Goal: Information Seeking & Learning: Learn about a topic

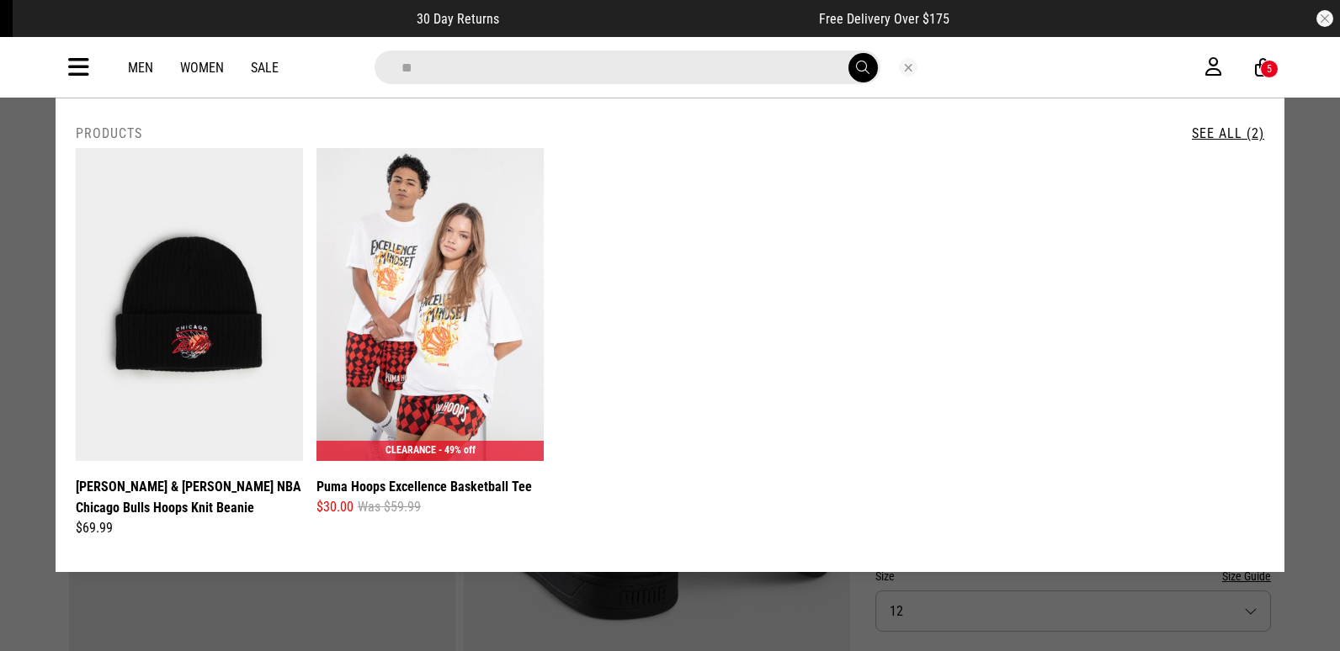
type input "*"
click at [83, 55] on icon at bounding box center [78, 68] width 21 height 28
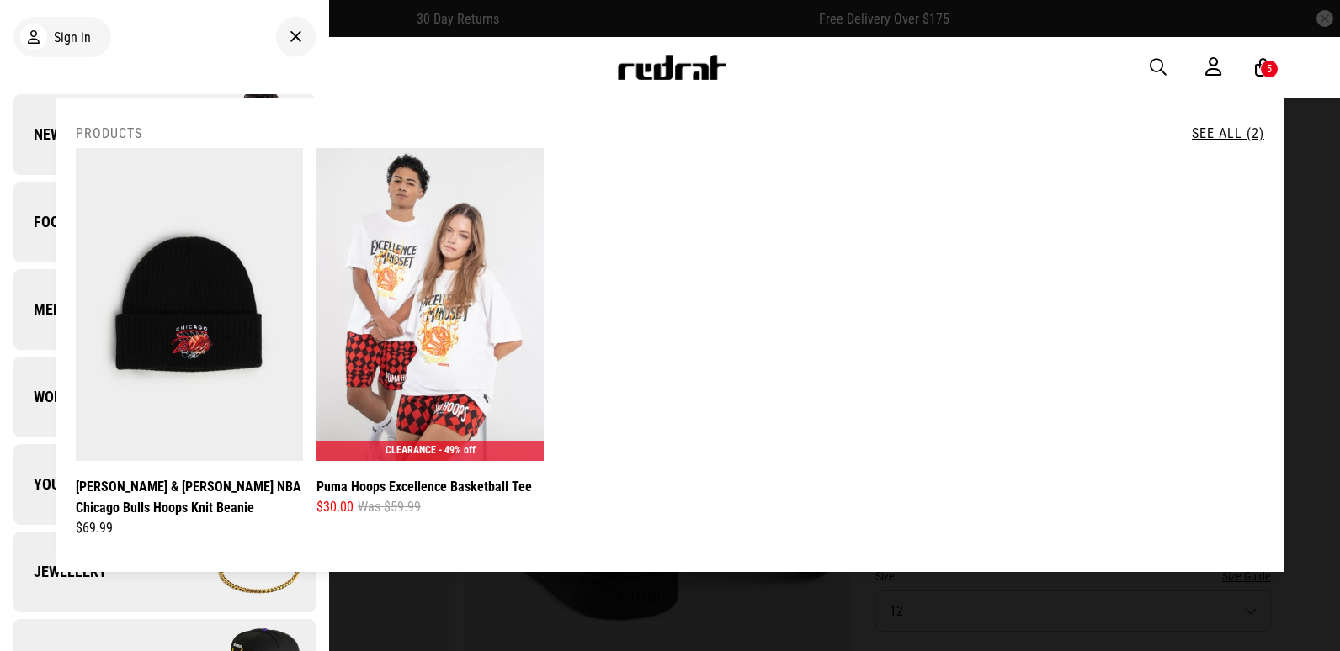
scroll to position [337, 0]
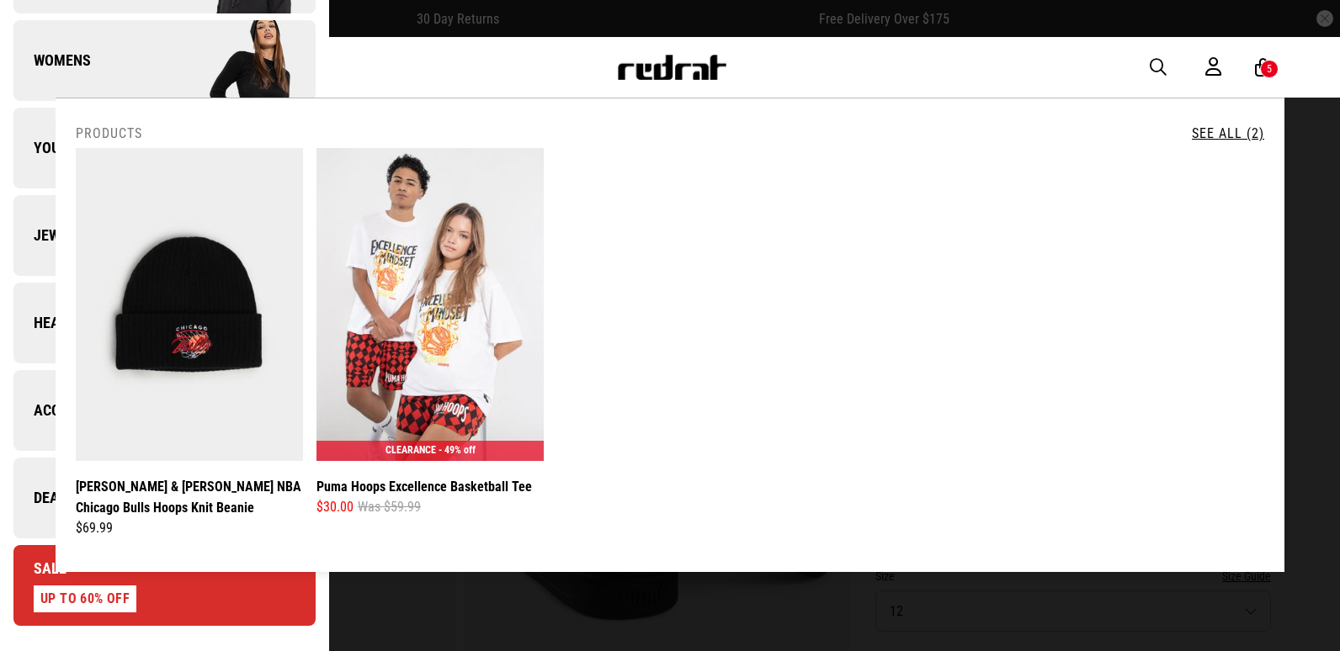
click at [47, 488] on span "Deals" at bounding box center [43, 498] width 61 height 20
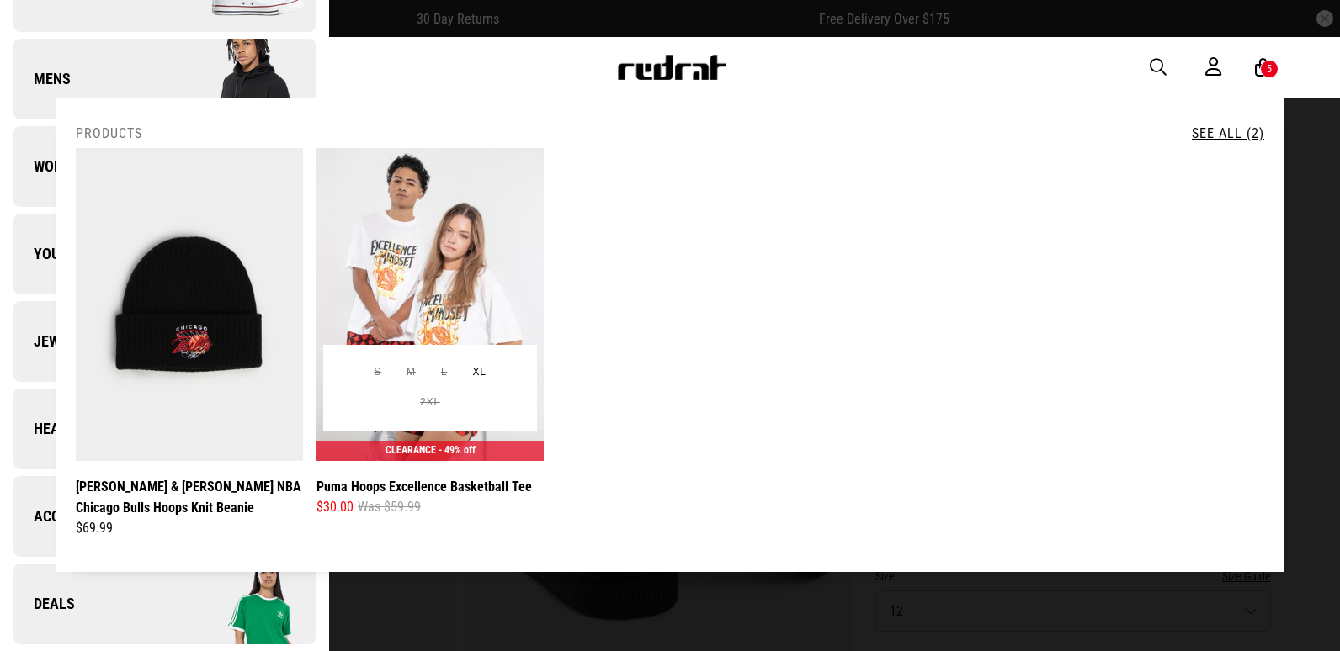
scroll to position [0, 0]
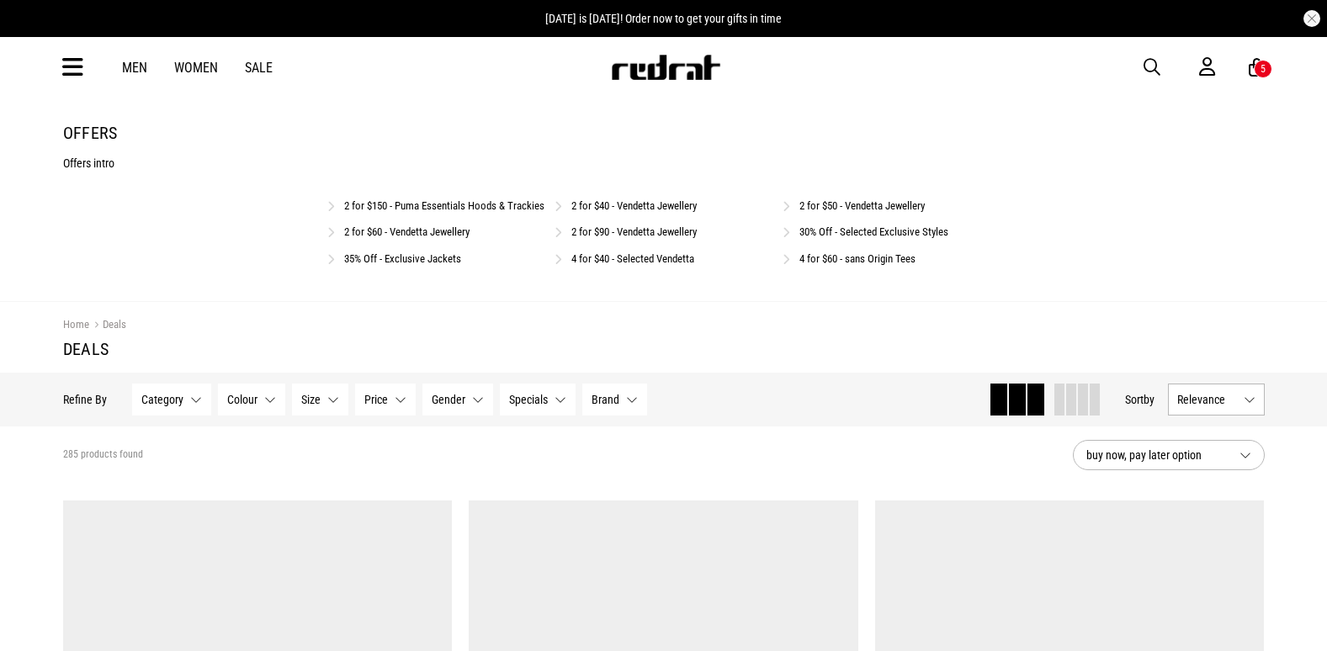
click at [646, 265] on link "4 for $40 - Selected Vendetta" at bounding box center [633, 259] width 123 height 13
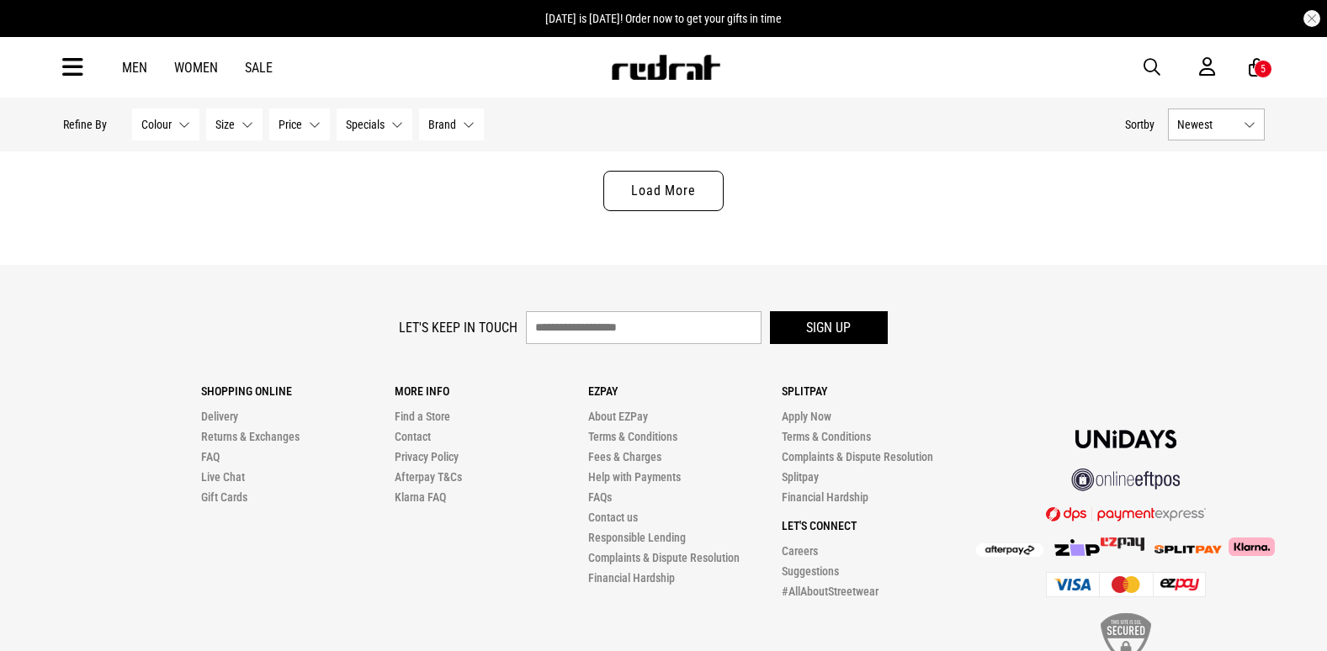
scroll to position [5376, 0]
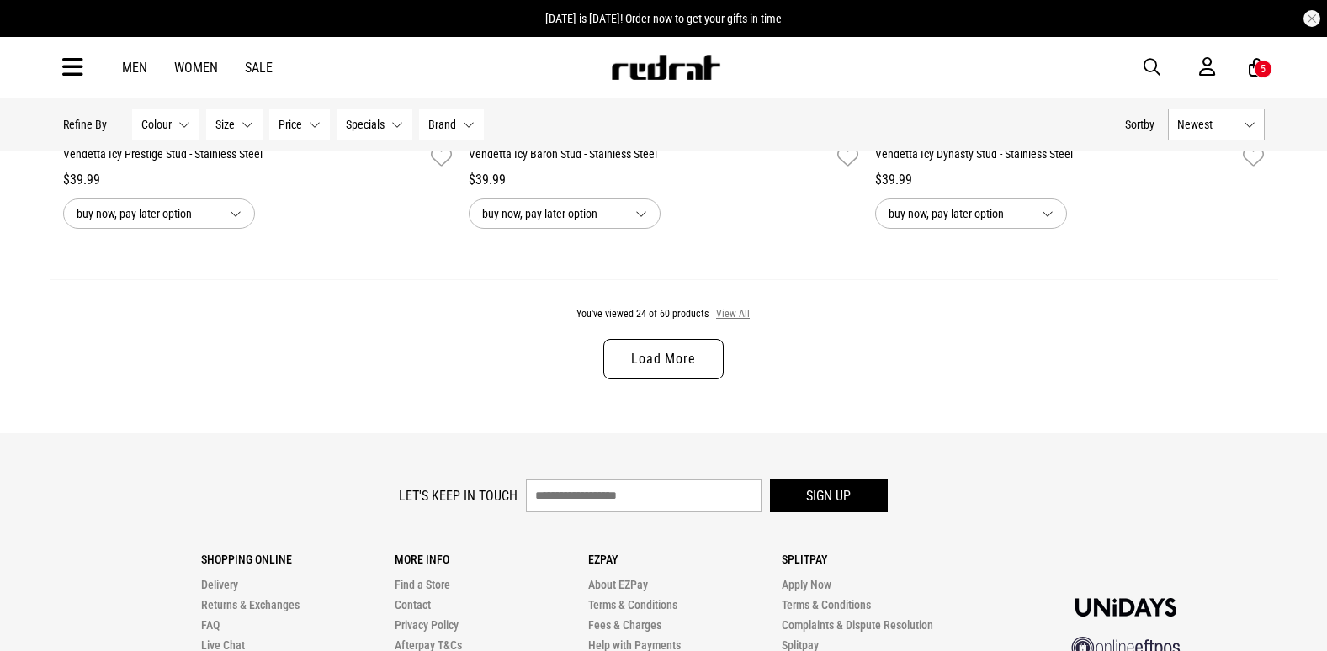
click at [741, 316] on button "View All" at bounding box center [732, 314] width 35 height 15
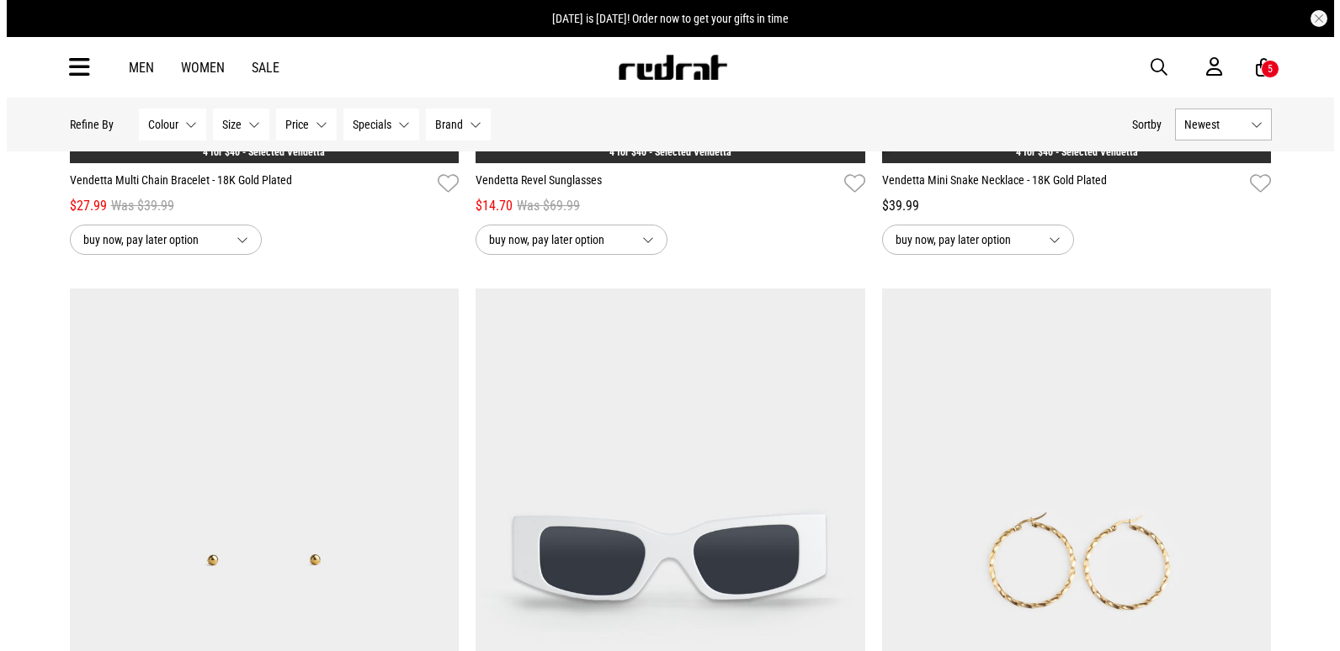
scroll to position [12457, 0]
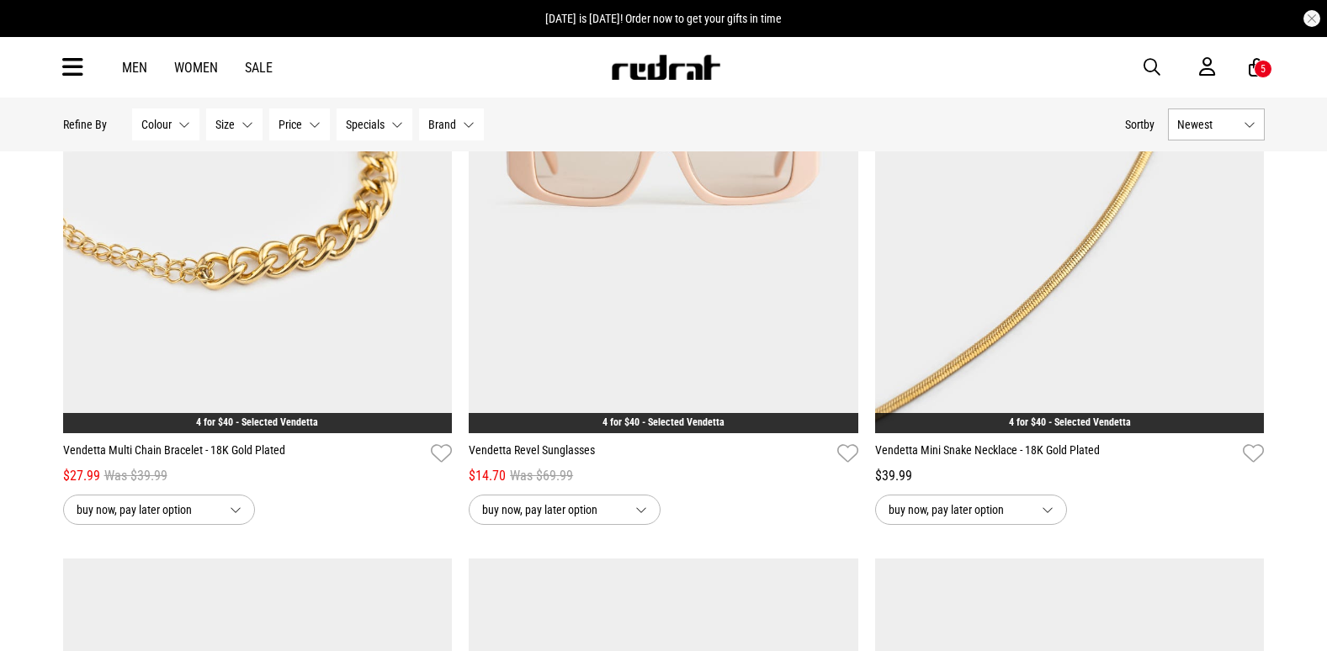
click at [67, 72] on icon at bounding box center [72, 68] width 21 height 28
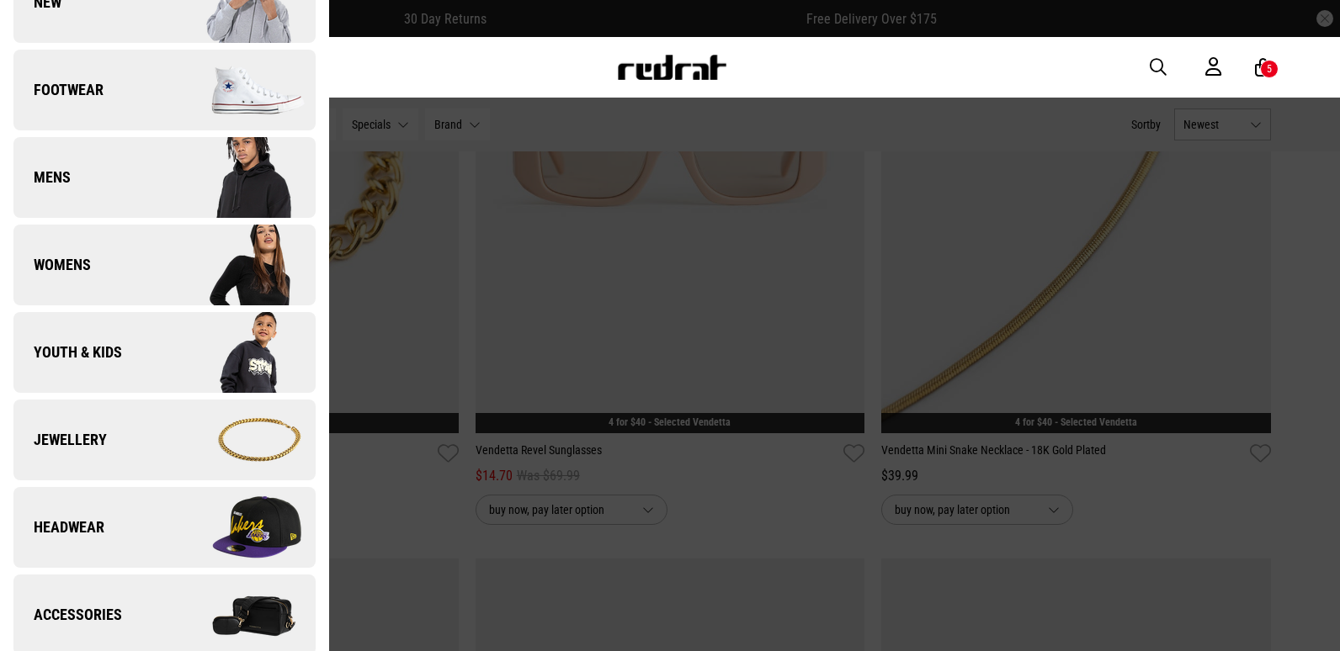
scroll to position [337, 0]
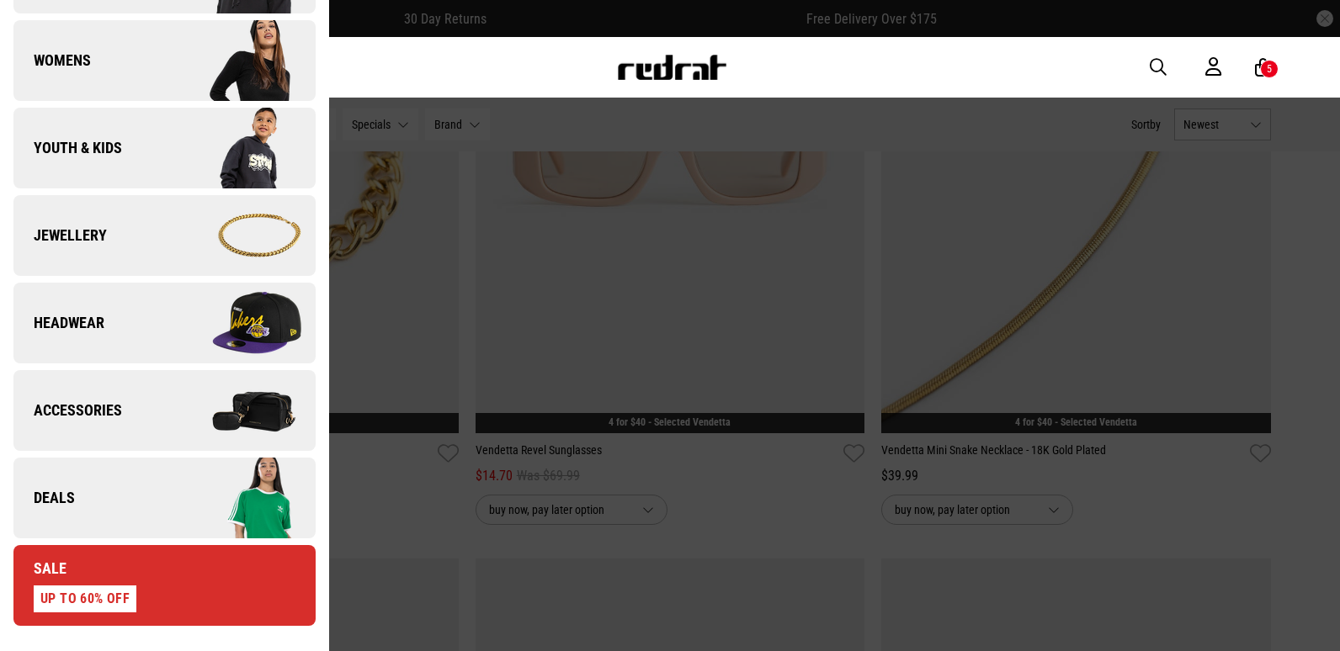
click at [164, 480] on img at bounding box center [239, 498] width 151 height 84
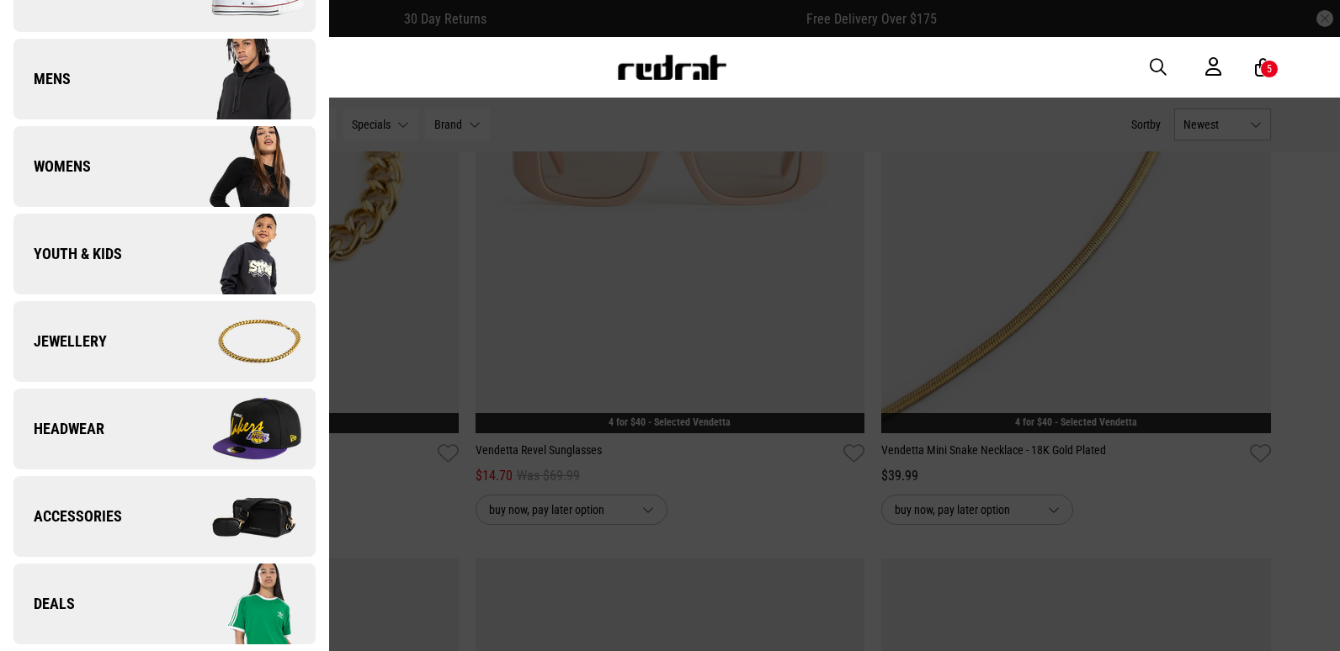
scroll to position [0, 0]
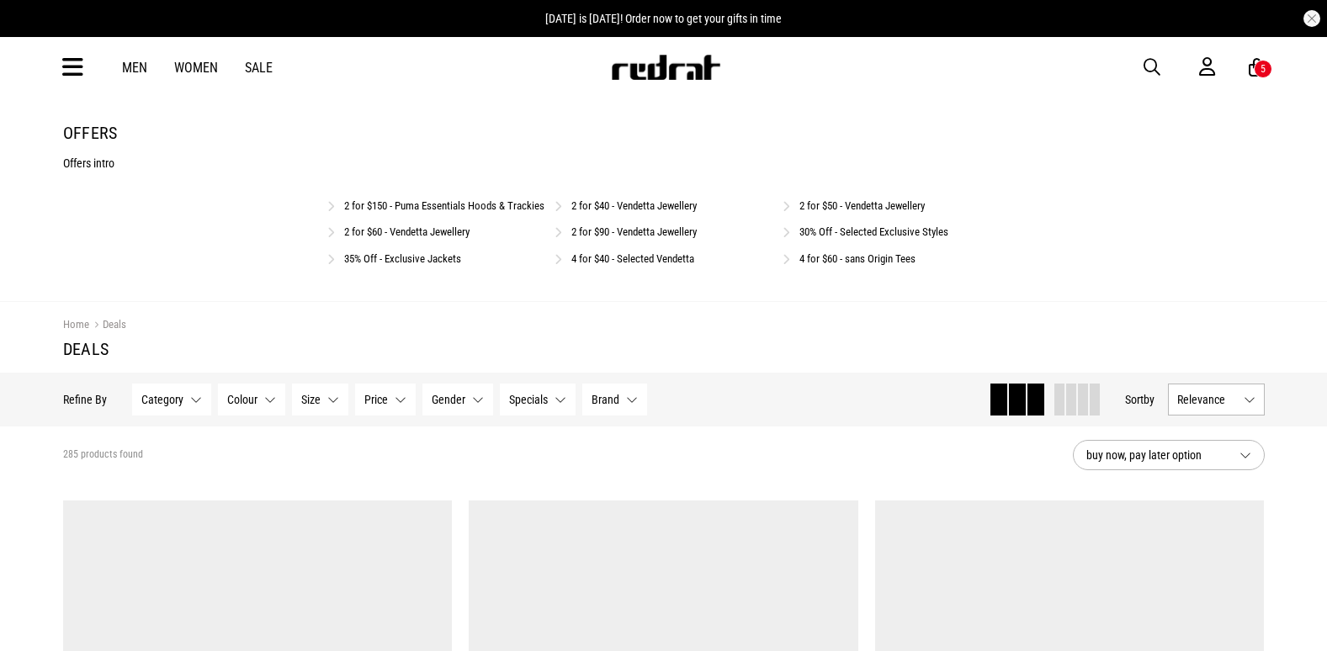
click at [620, 202] on link "2 for $40 - Vendetta Jewellery" at bounding box center [634, 205] width 125 height 13
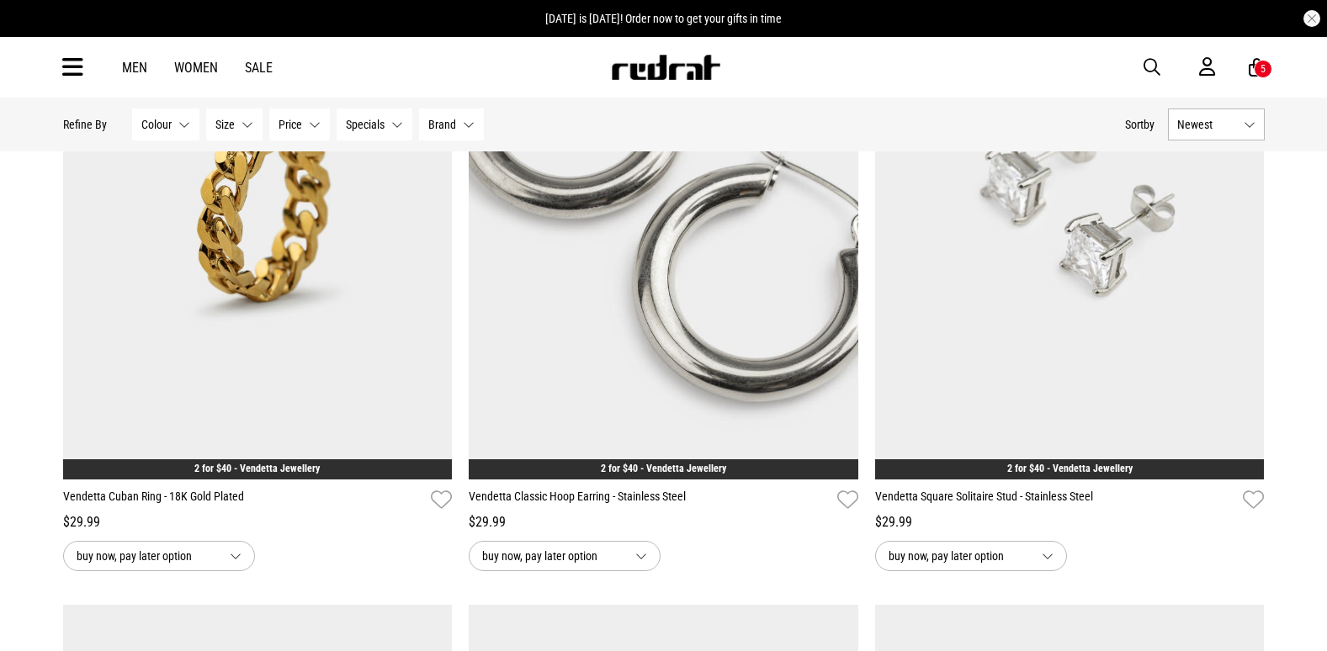
scroll to position [3704, 0]
